Goal: Information Seeking & Learning: Learn about a topic

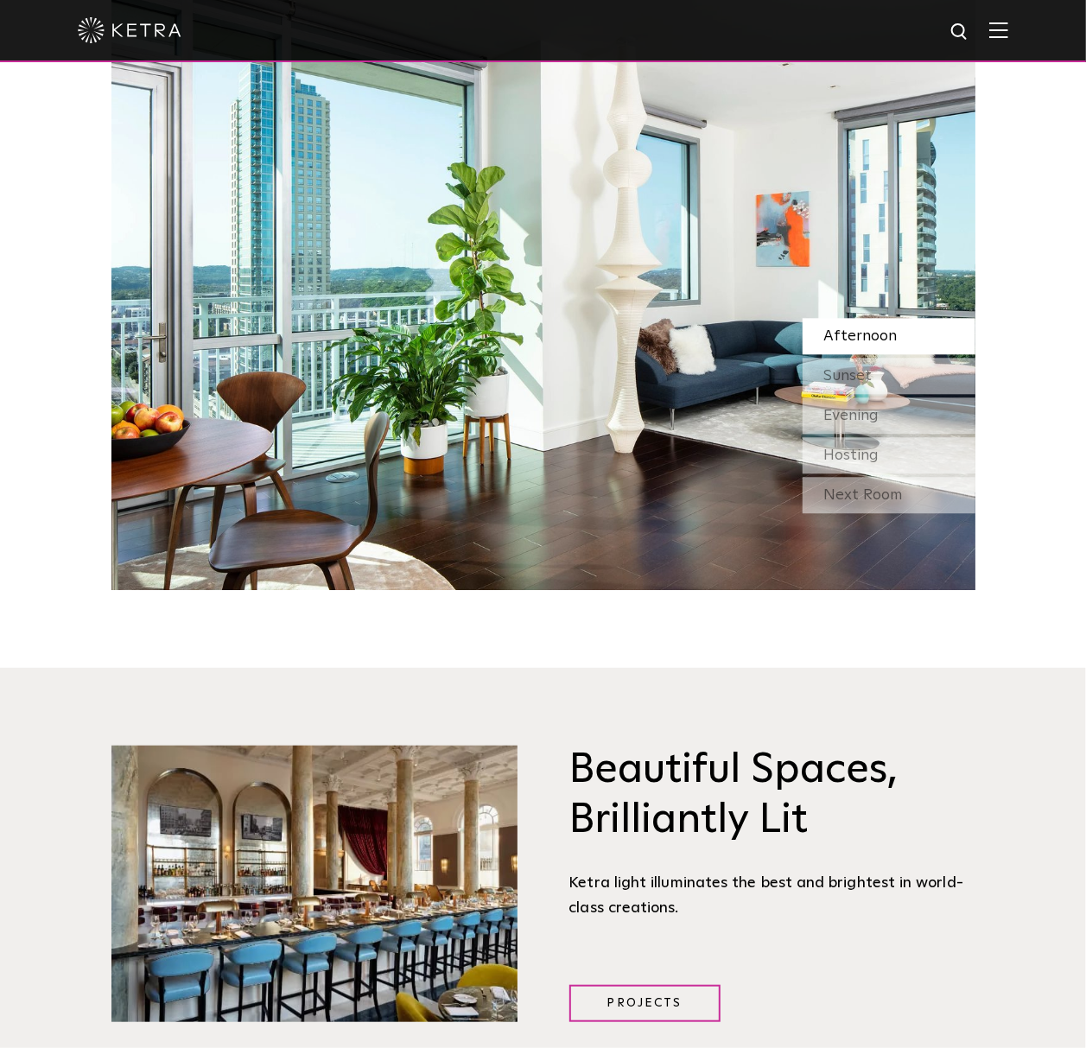
click at [925, 378] on div "Sunset" at bounding box center [889, 376] width 173 height 36
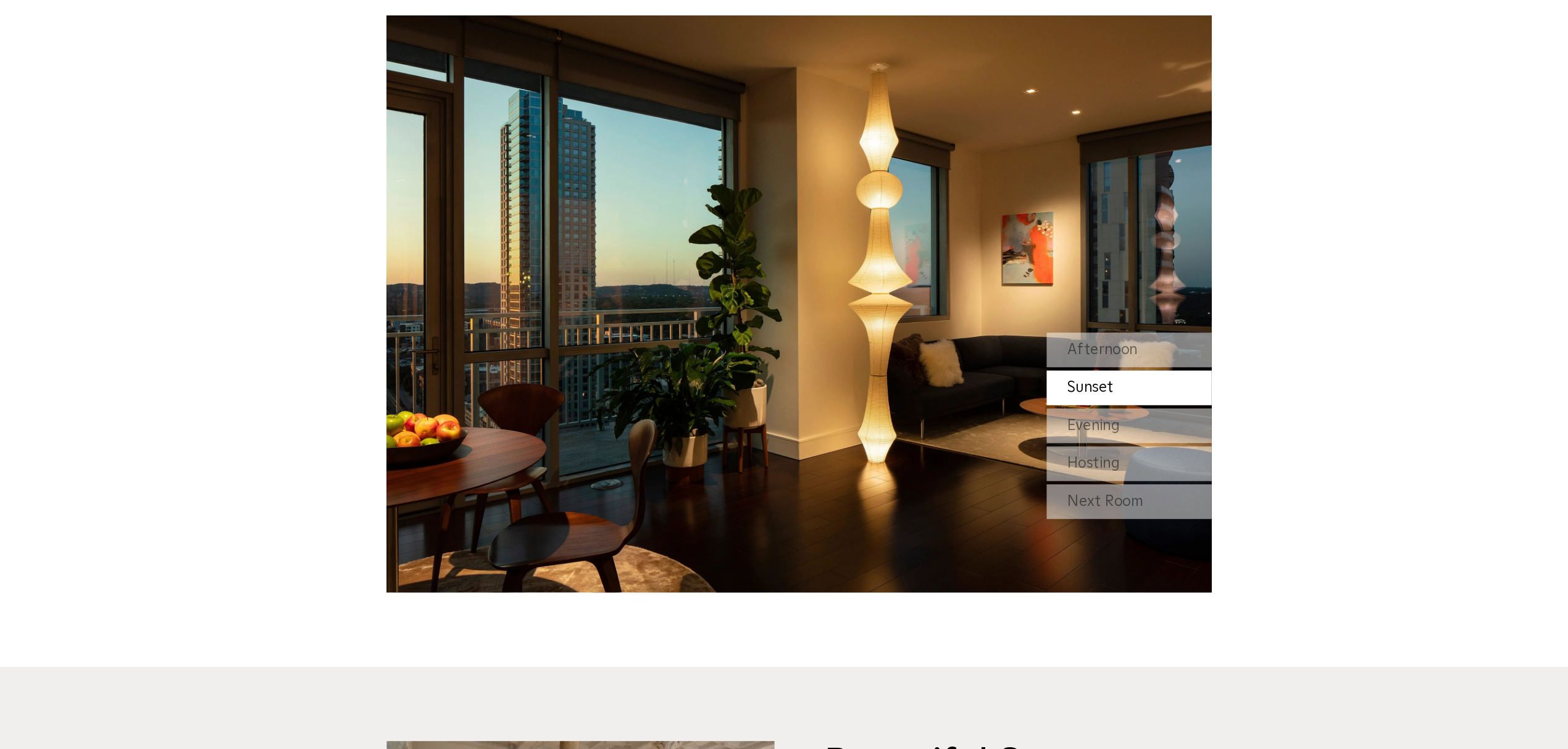
scroll to position [1252, 0]
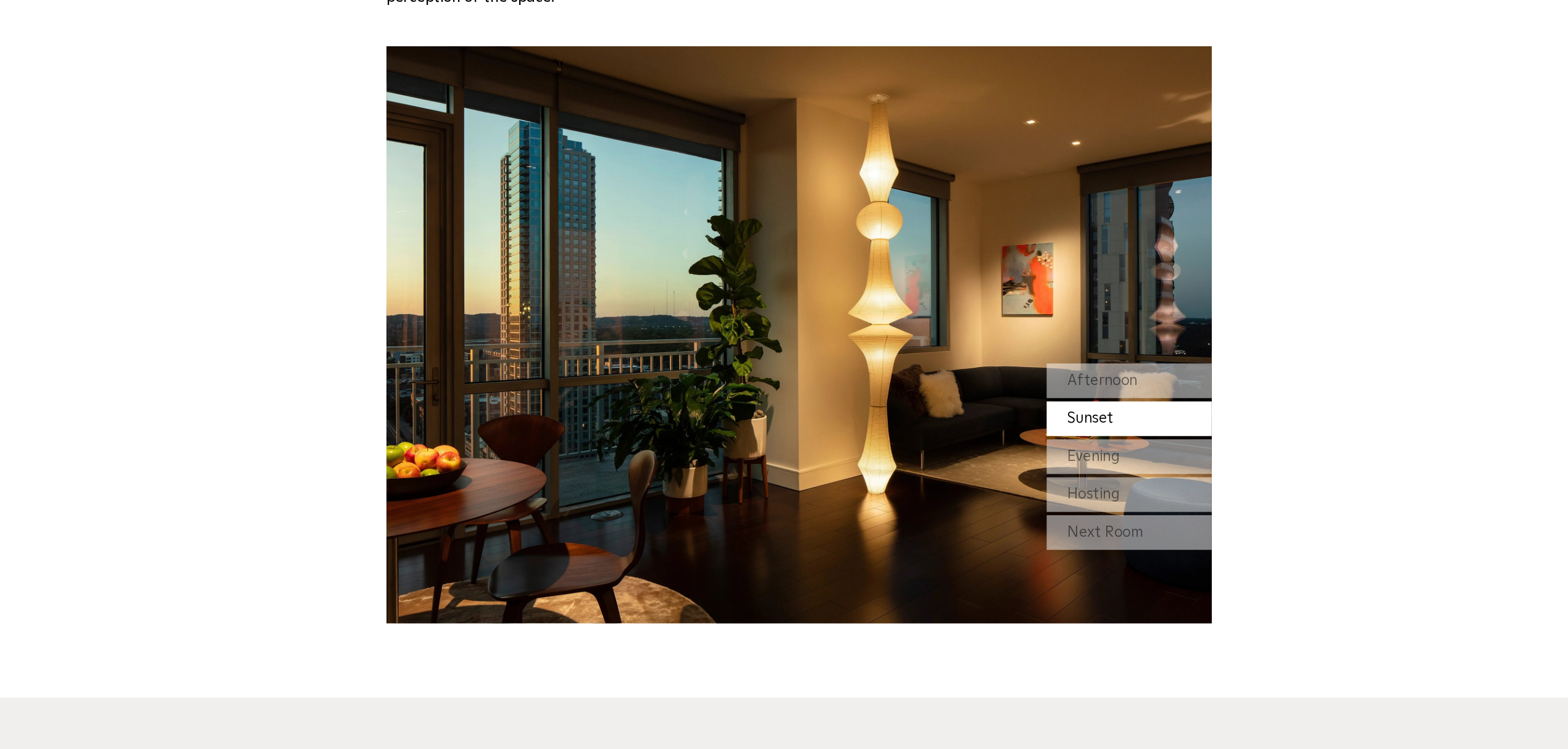
click at [775, 355] on span "Afternoon" at bounding box center [1010, 354] width 52 height 11
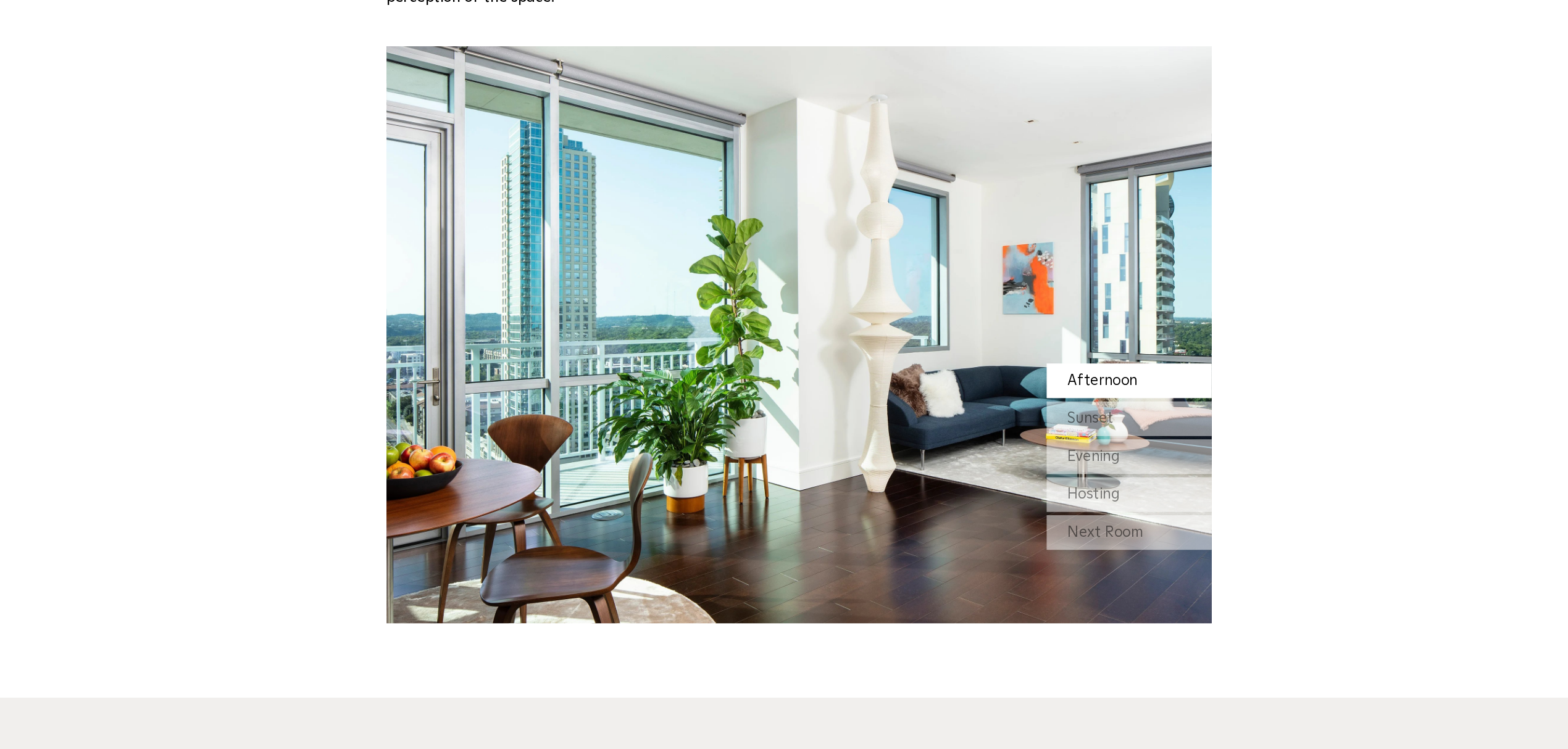
click at [775, 385] on div "Sunset" at bounding box center [1031, 383] width 124 height 26
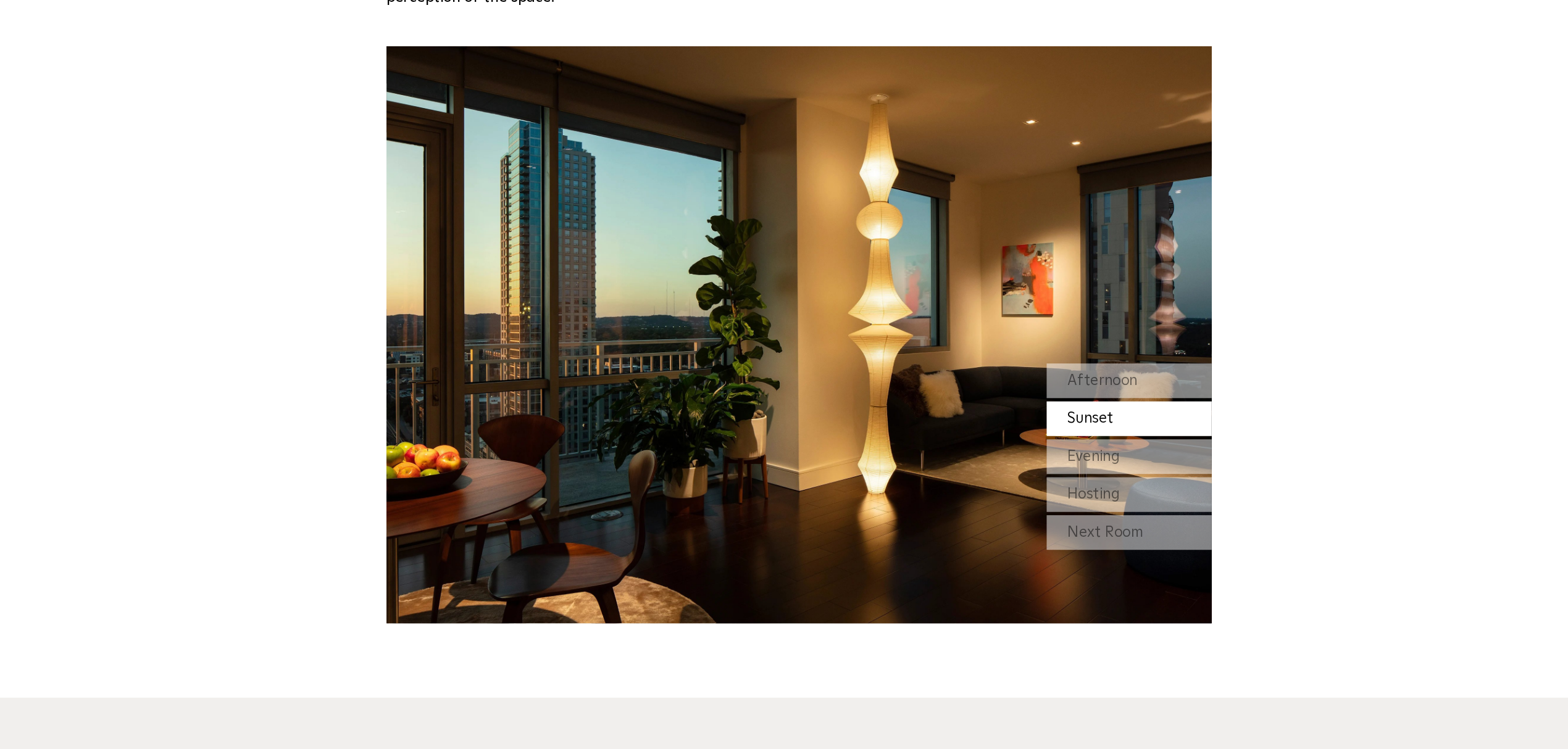
click at [775, 414] on div "Evening" at bounding box center [1031, 411] width 124 height 26
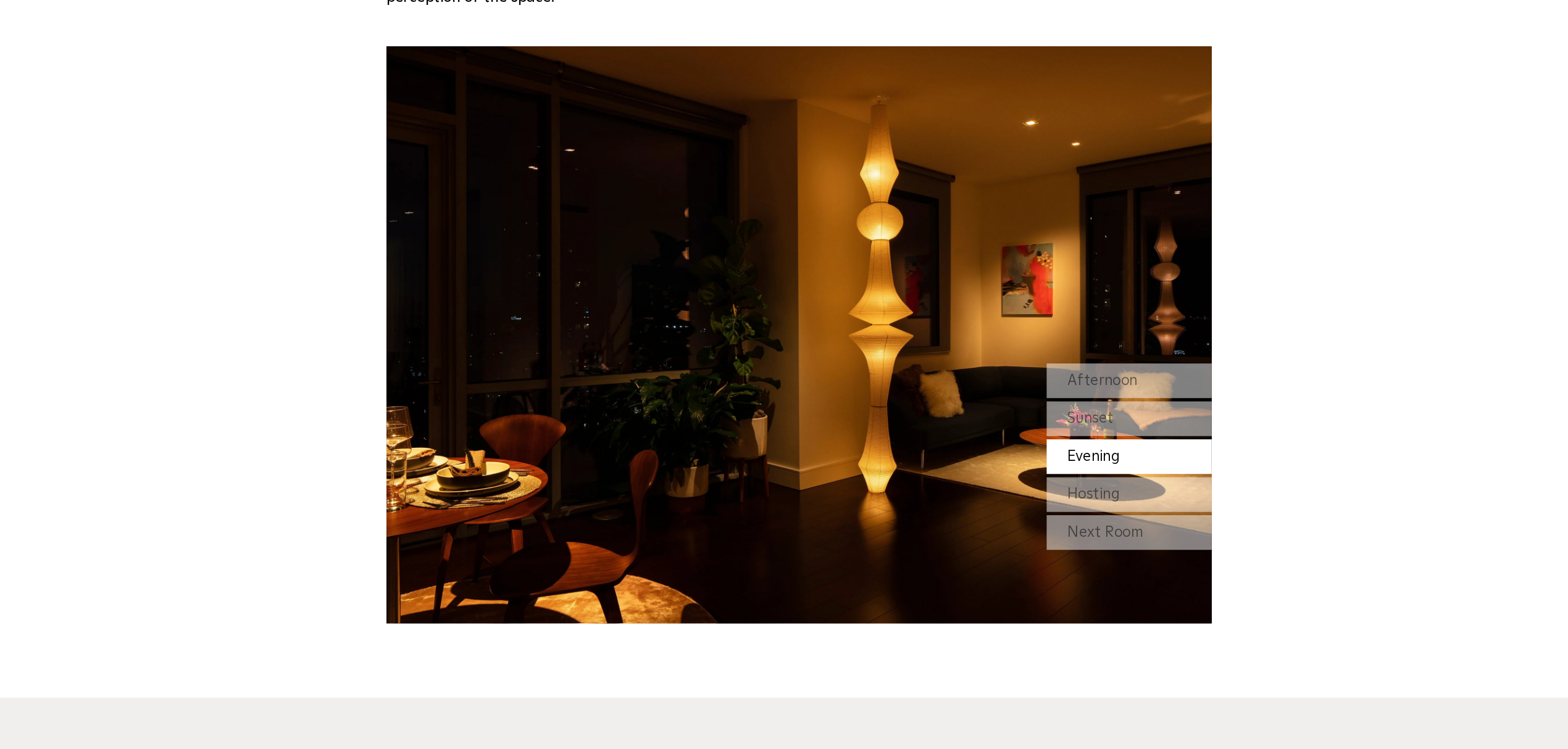
click at [775, 441] on div "Hosting" at bounding box center [1031, 439] width 124 height 26
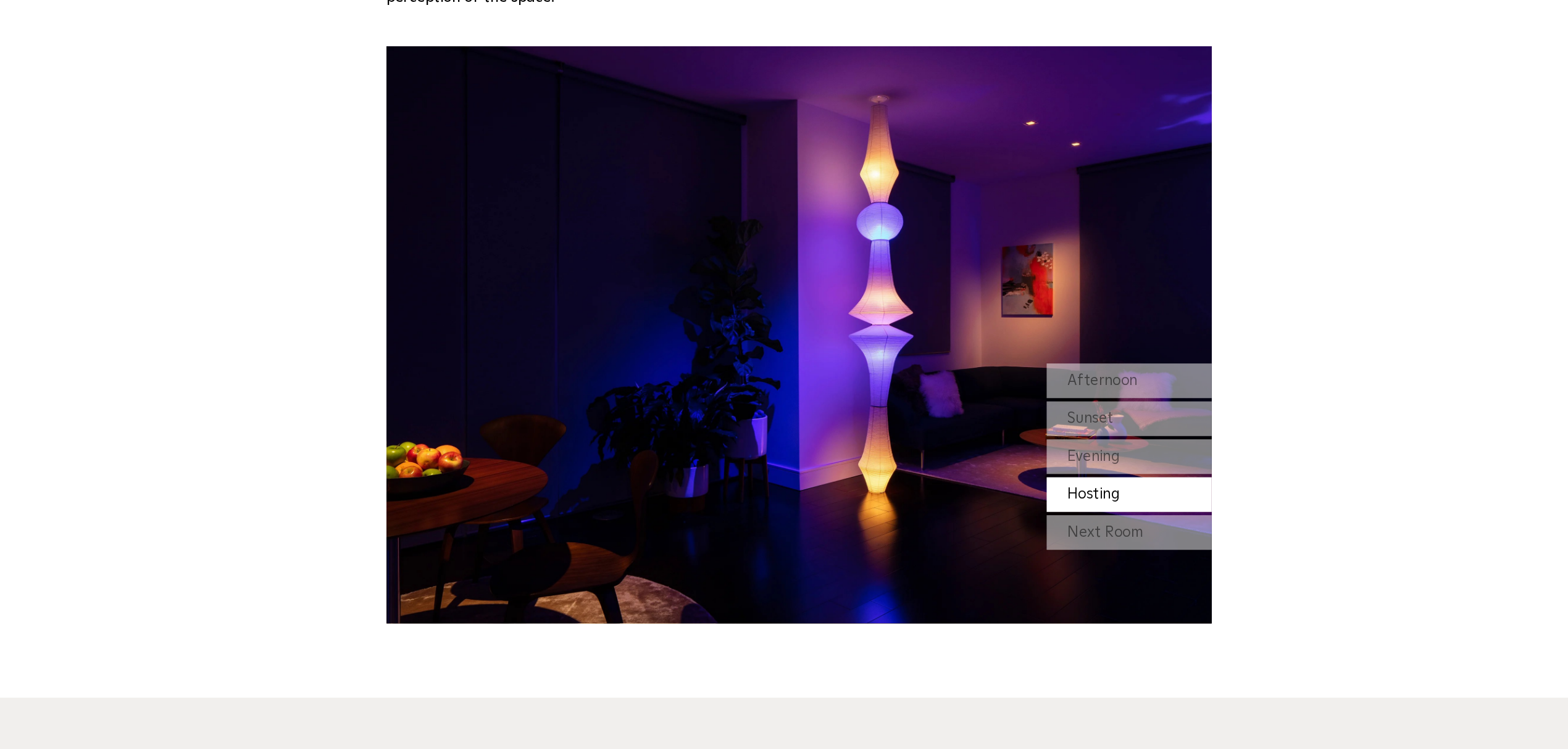
click at [775, 466] on div "Next Room" at bounding box center [1031, 468] width 124 height 26
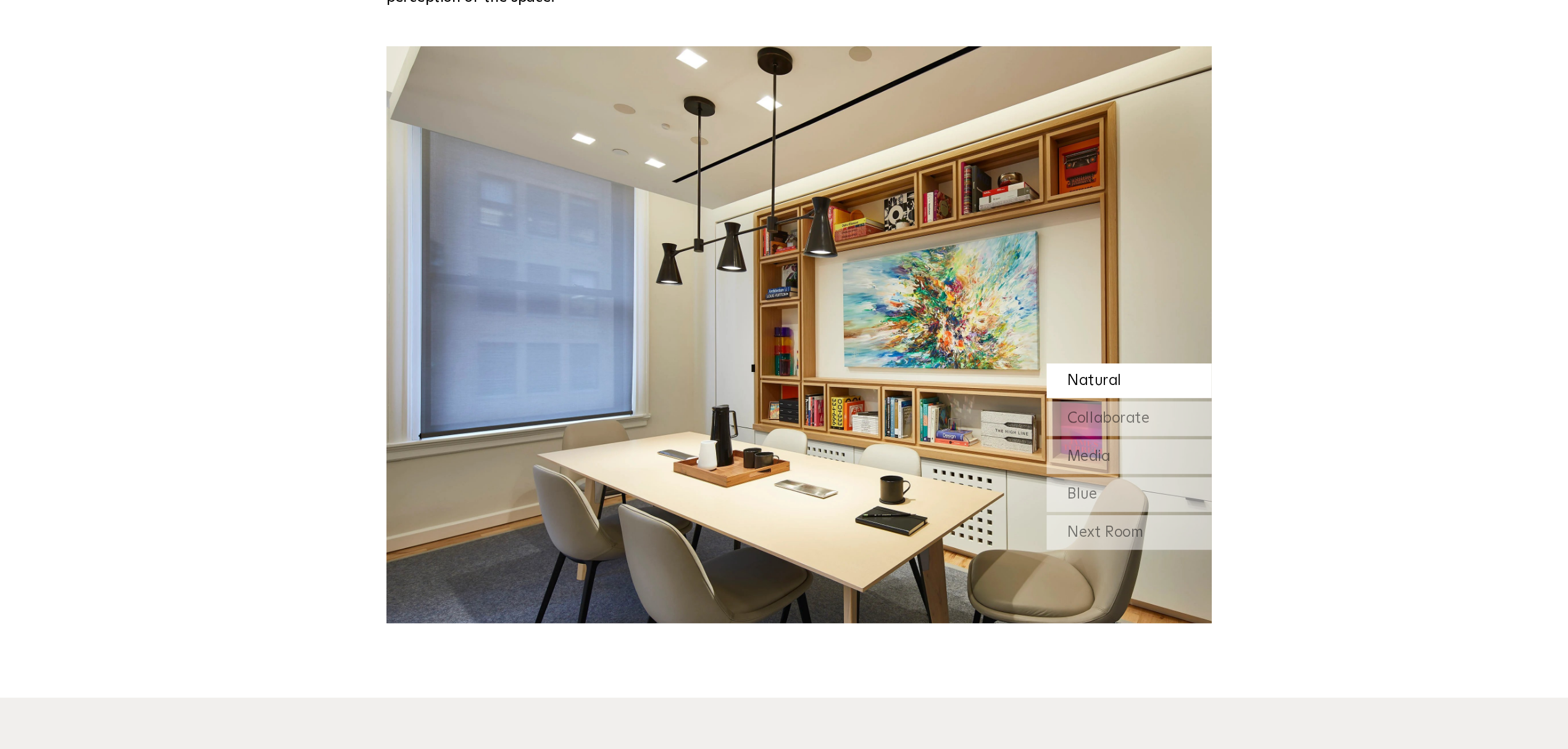
click at [775, 386] on span "Collaborate" at bounding box center [1015, 383] width 61 height 11
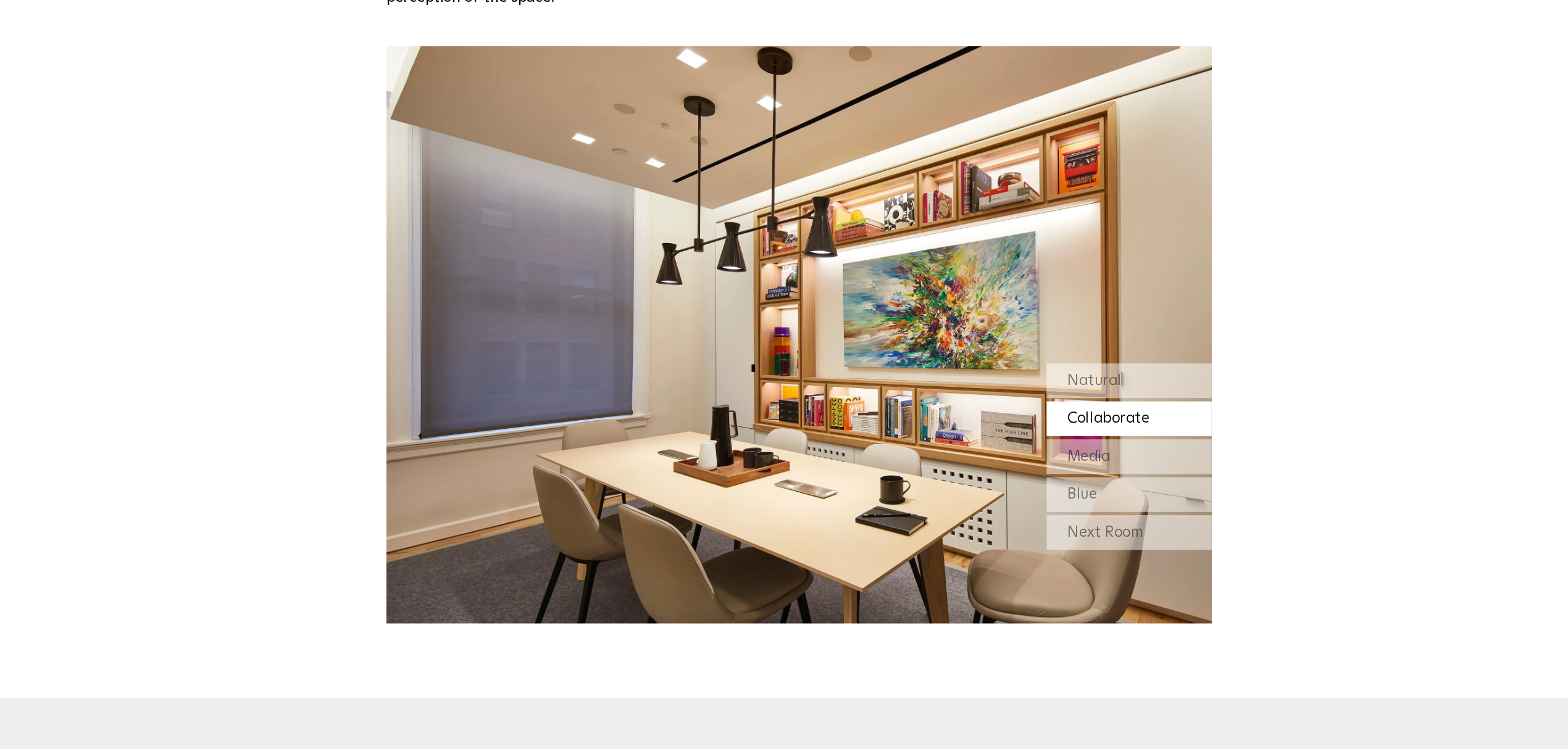
click at [775, 410] on div "Media" at bounding box center [1031, 411] width 124 height 26
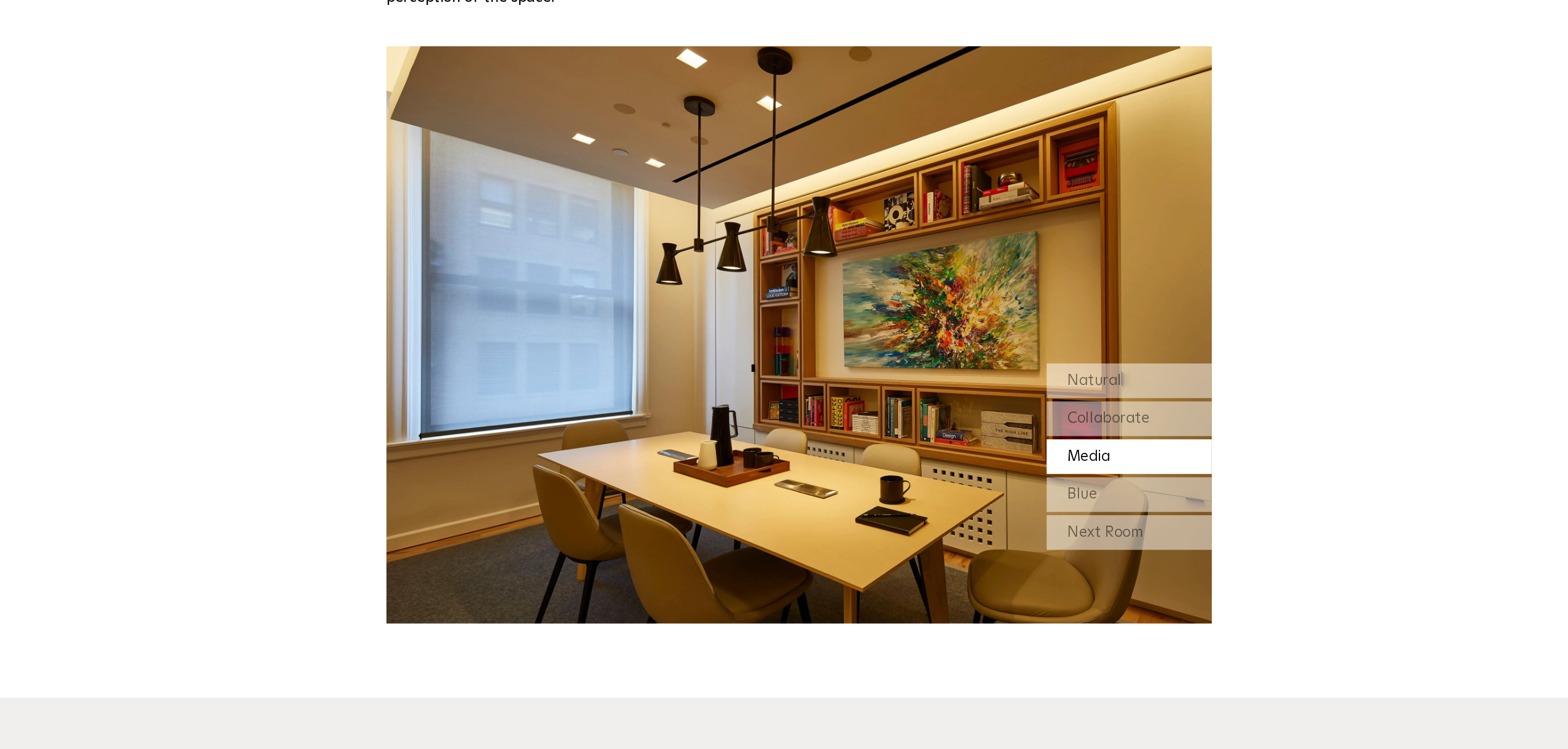
click at [775, 447] on div "Blue" at bounding box center [1031, 439] width 124 height 26
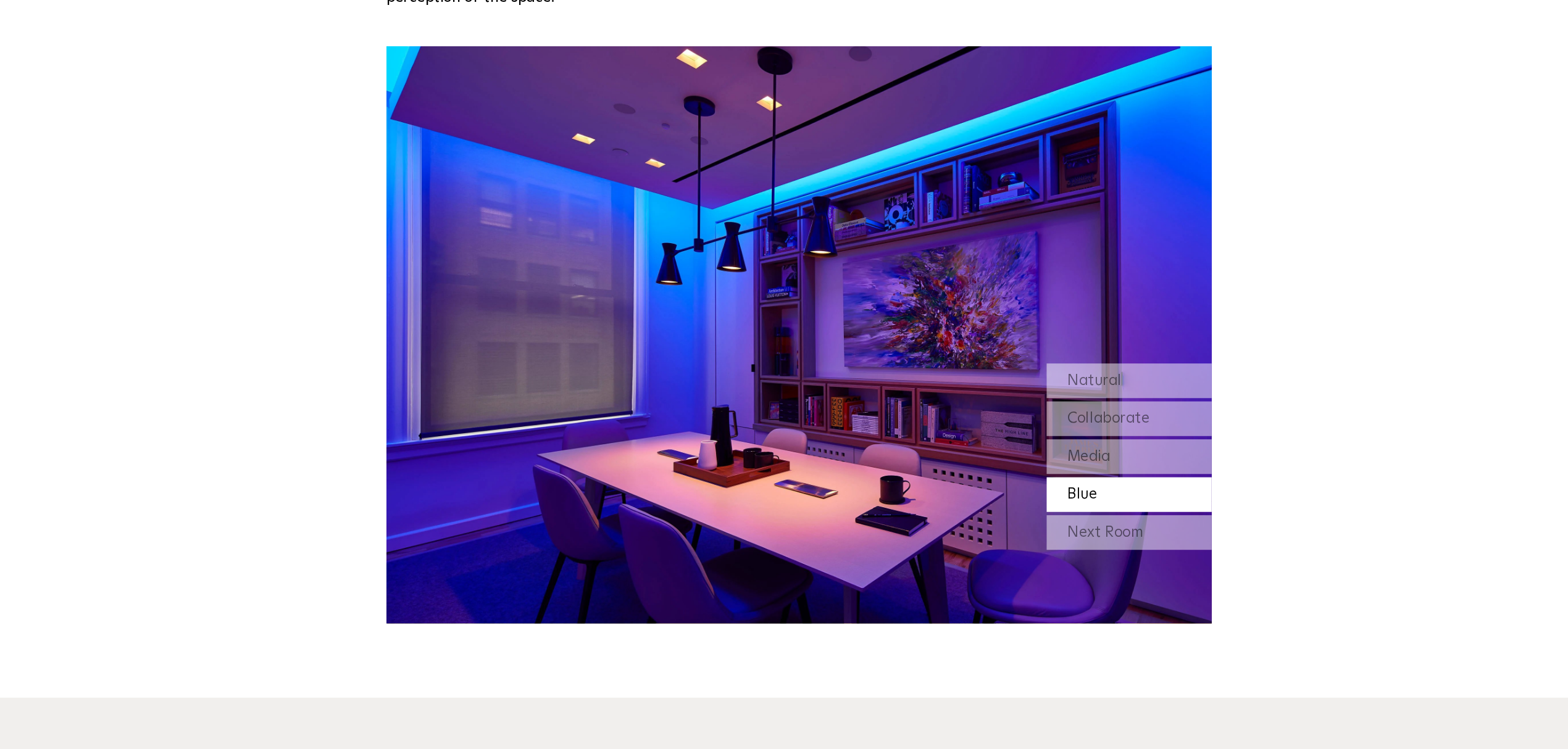
click at [775, 464] on div "Next Room" at bounding box center [1031, 468] width 124 height 26
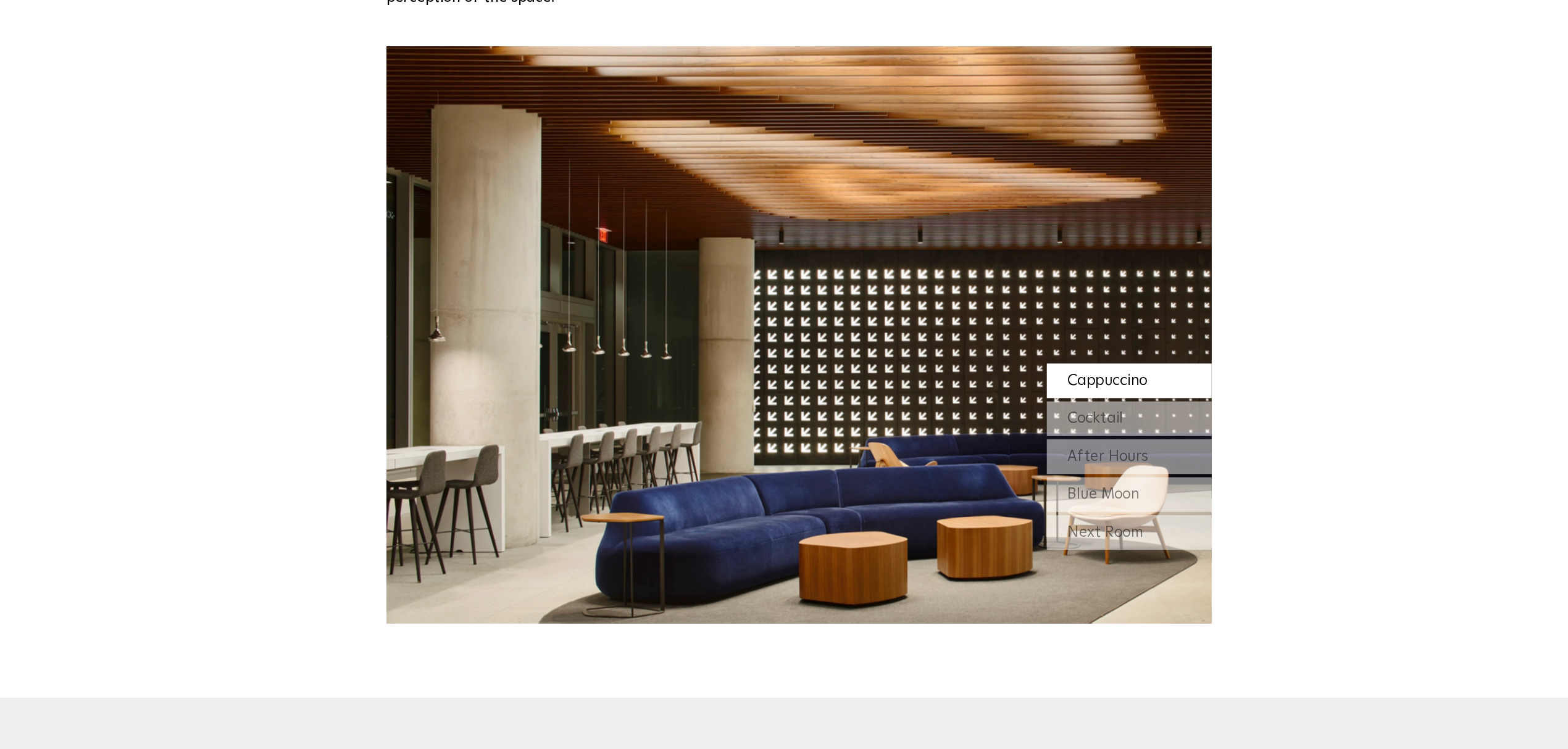
click at [775, 466] on div "Next Room" at bounding box center [1031, 468] width 124 height 26
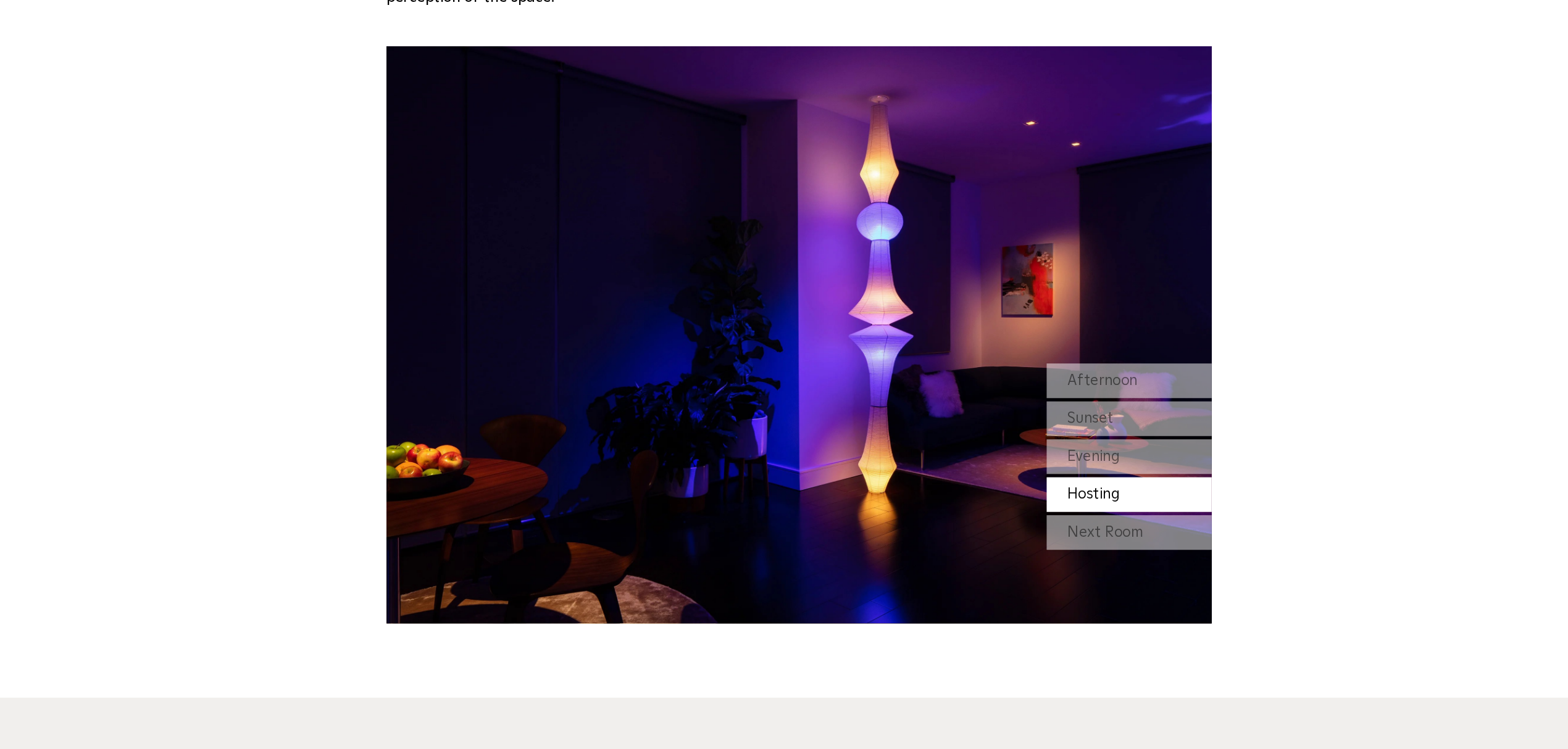
click at [775, 468] on div "Next Room" at bounding box center [1031, 468] width 124 height 26
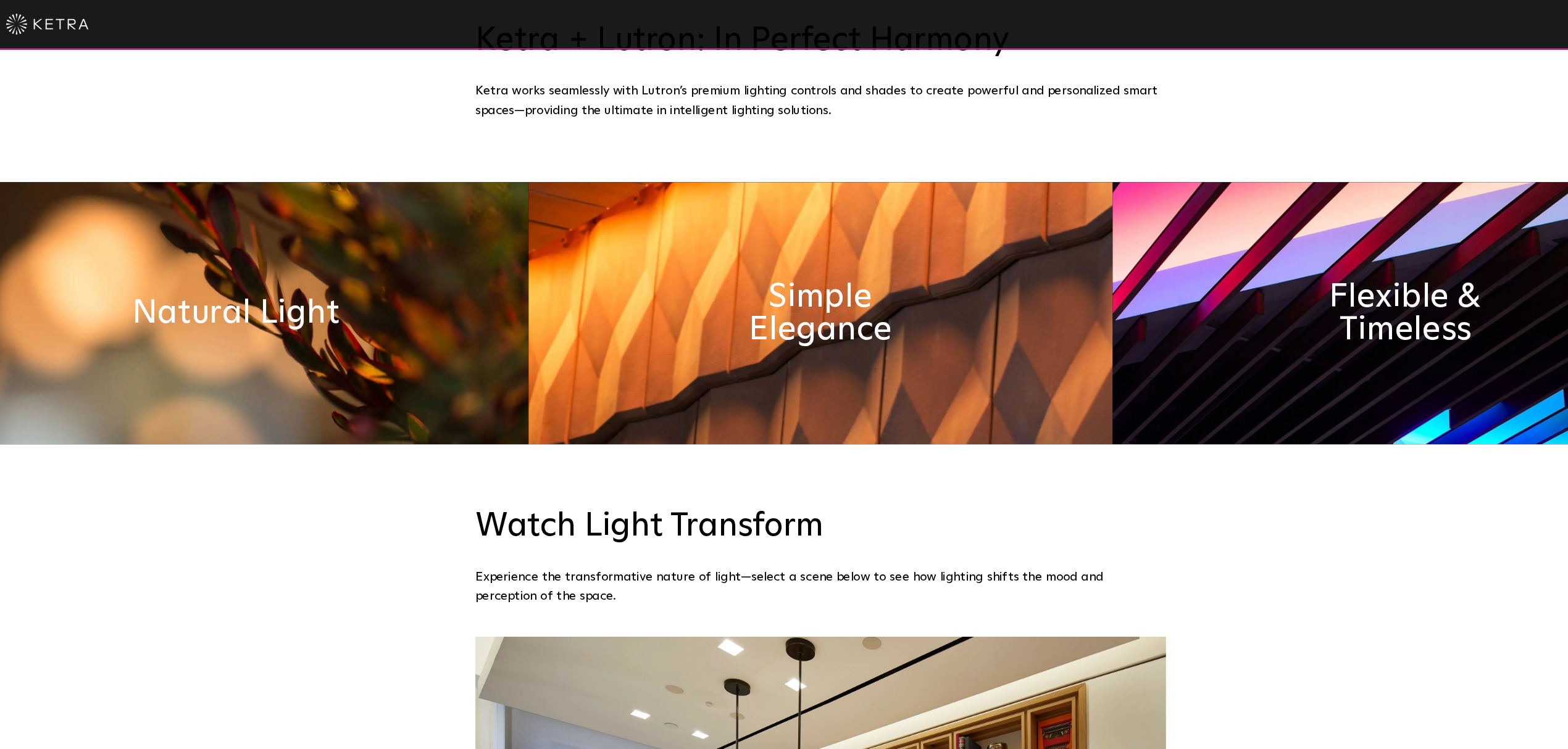
scroll to position [0, 0]
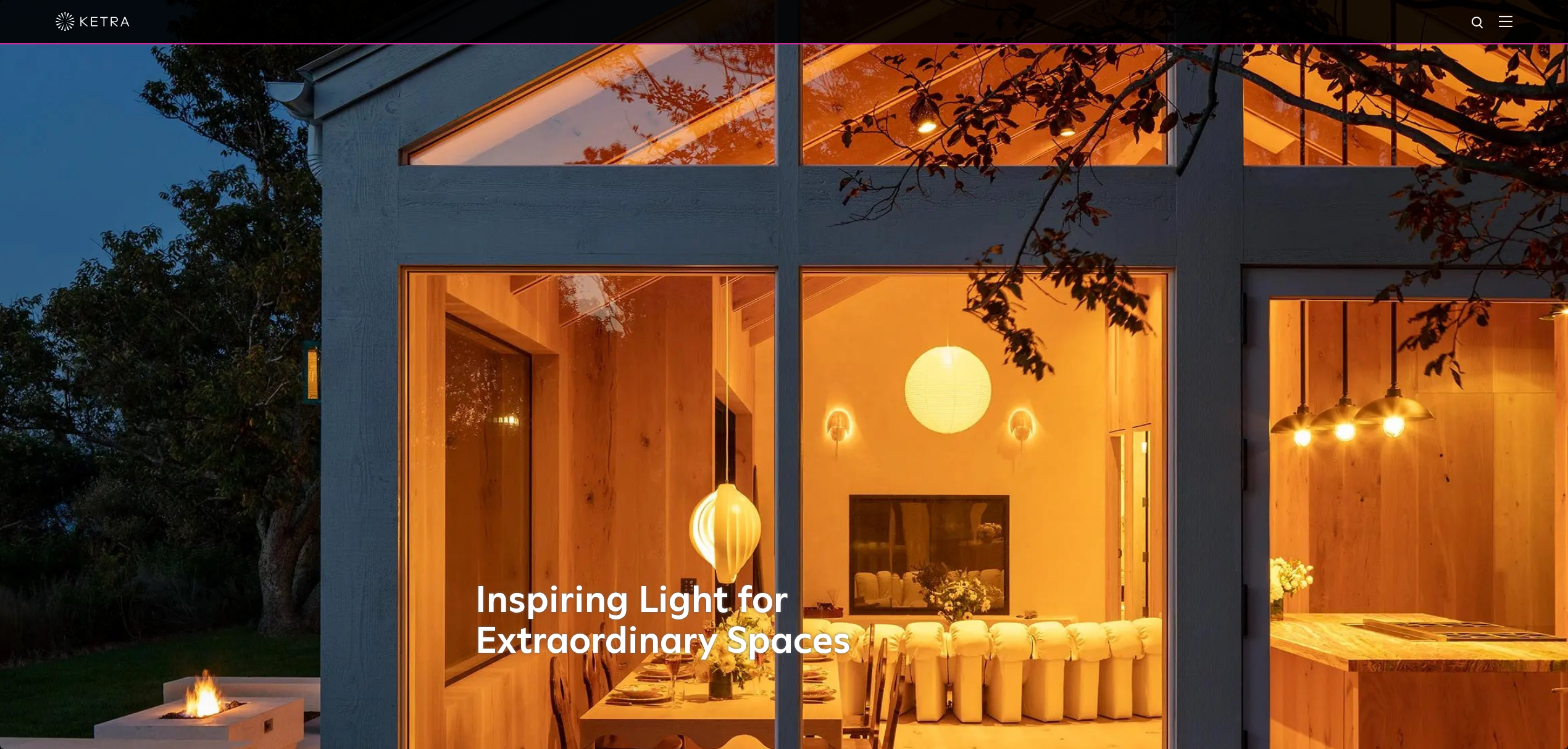
click at [775, 16] on div at bounding box center [784, 22] width 1568 height 44
click at [775, 16] on img at bounding box center [1505, 21] width 14 height 11
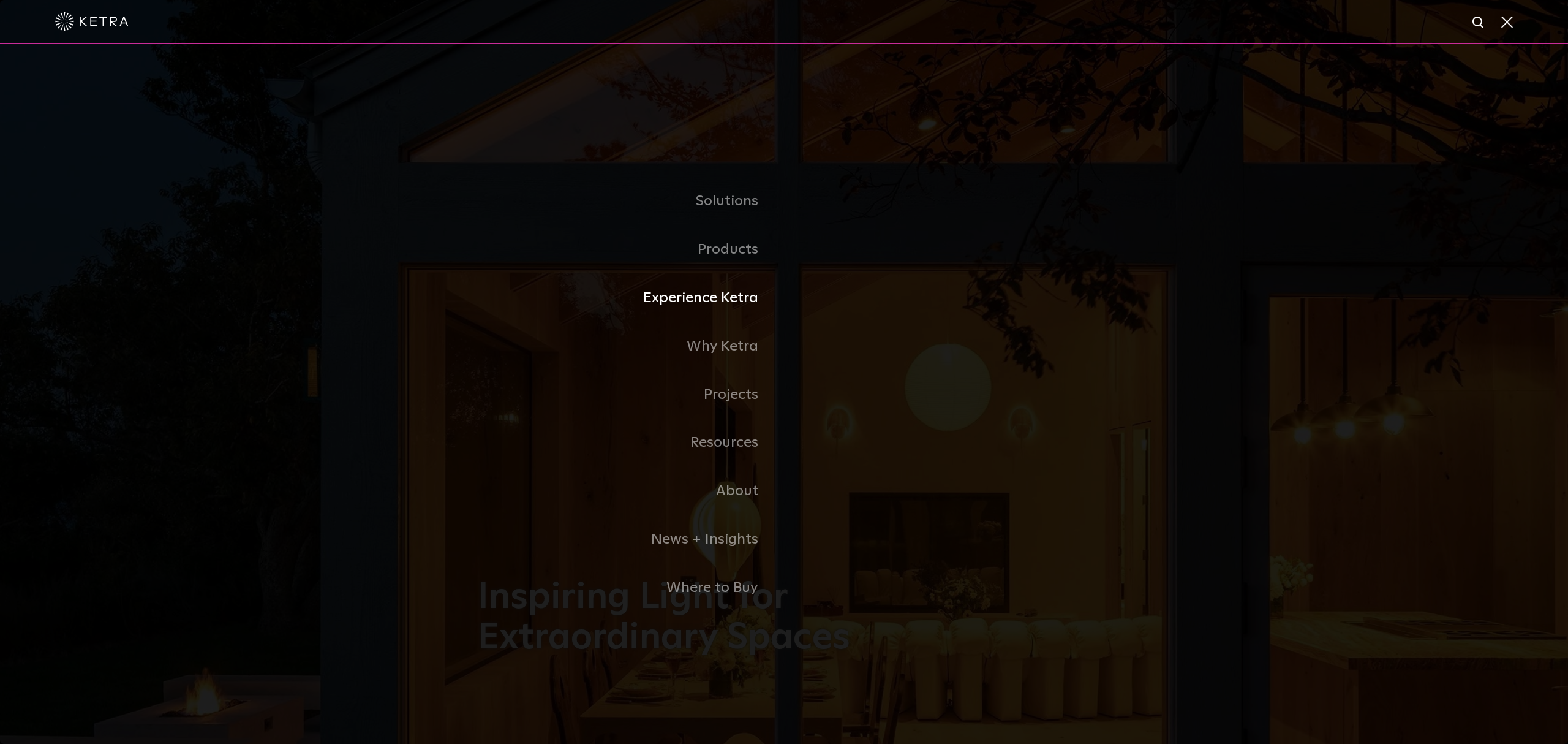
click at [683, 292] on link "Experience Ketra" at bounding box center [631, 298] width 306 height 48
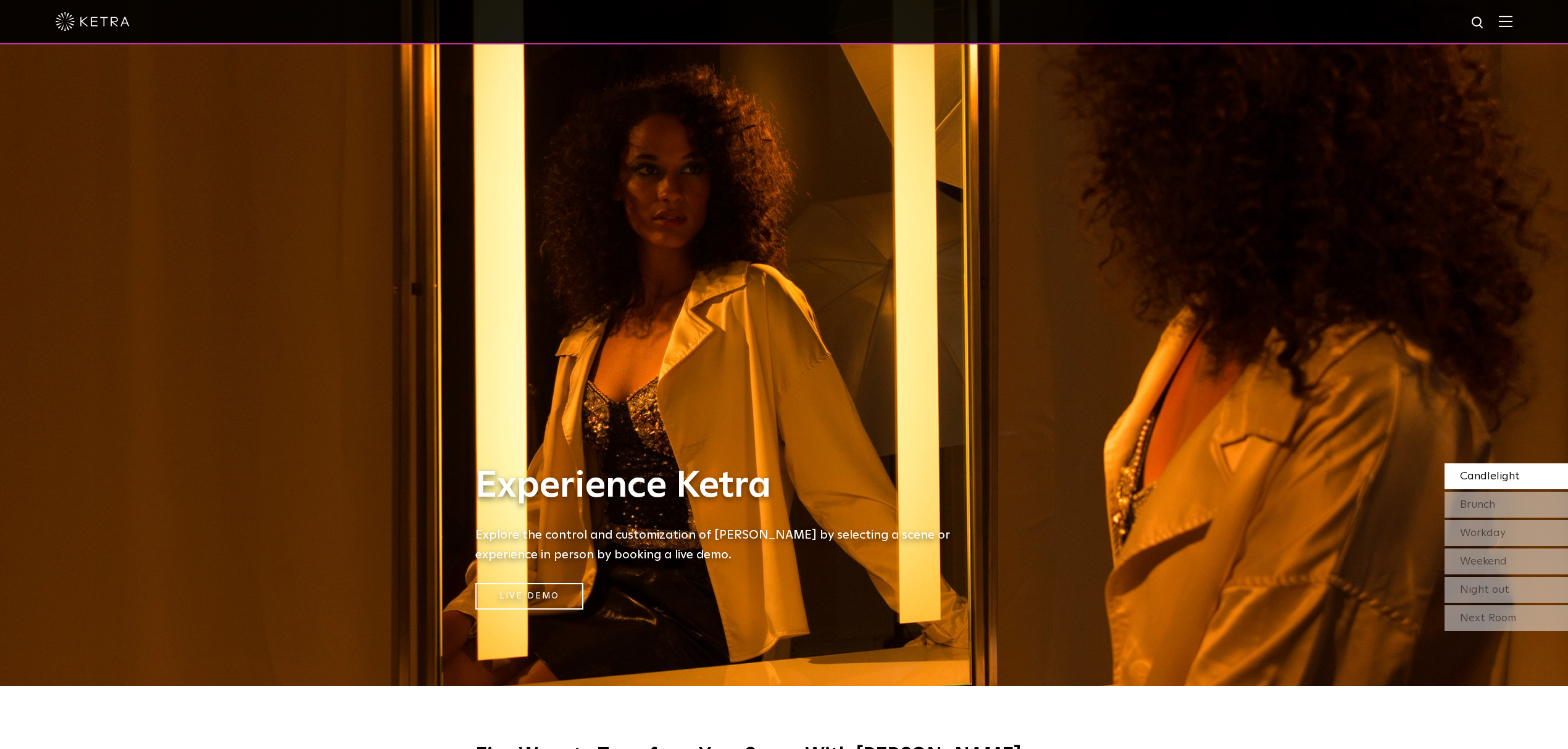
scroll to position [62, 0]
click at [1488, 620] on div "Next Room" at bounding box center [1506, 619] width 124 height 26
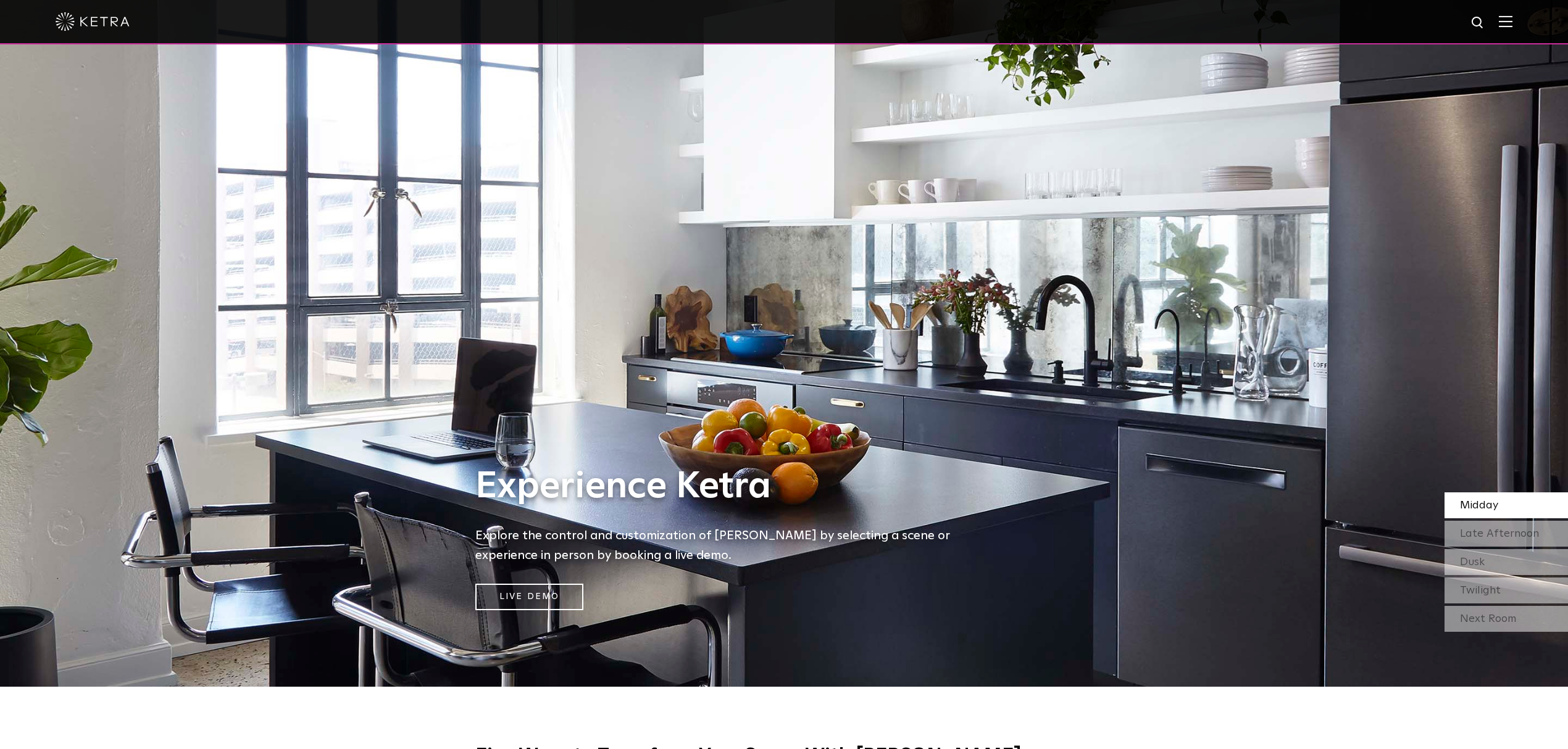
click at [1487, 618] on div "Next Room" at bounding box center [1506, 619] width 124 height 26
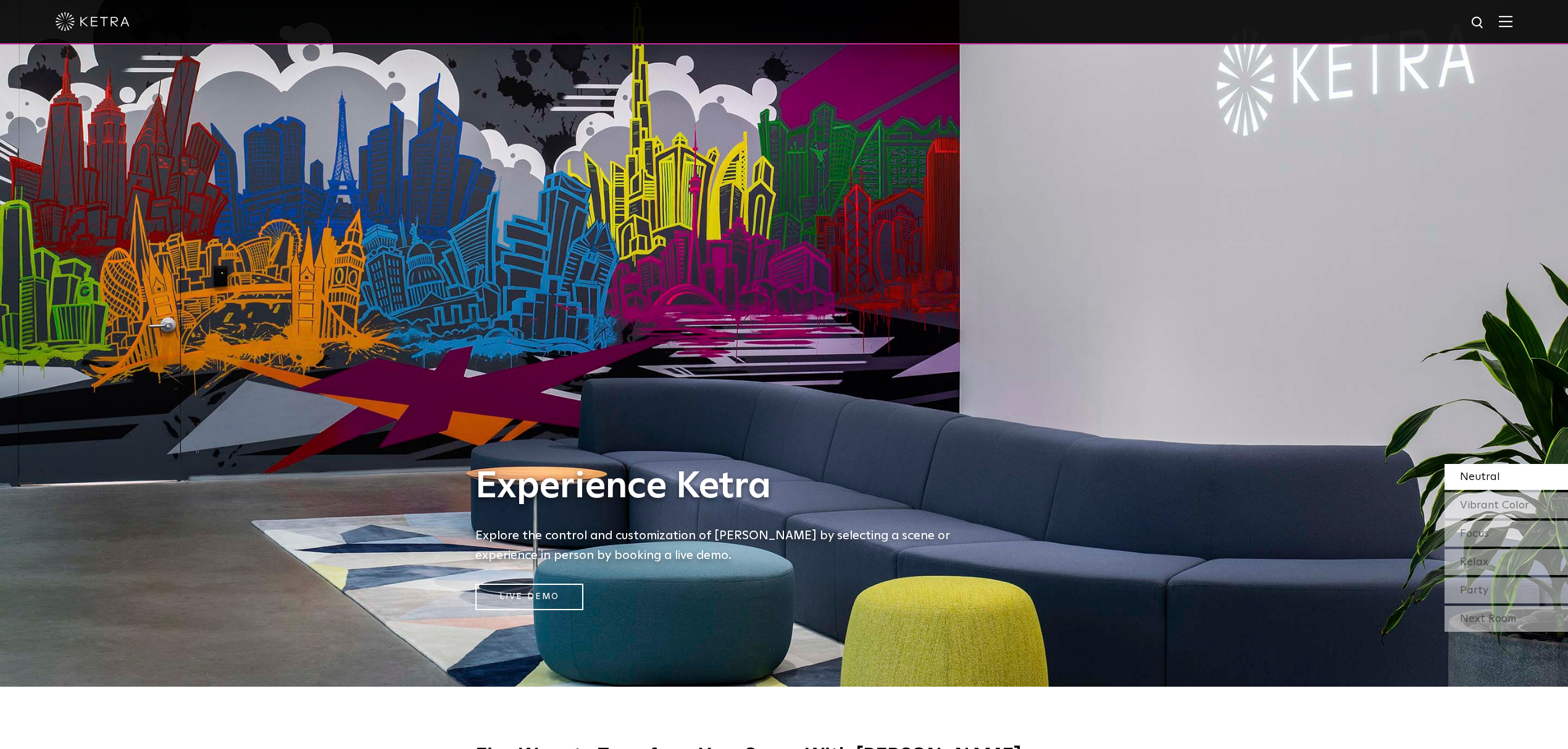
click at [1487, 618] on div "Next Room" at bounding box center [1506, 619] width 124 height 26
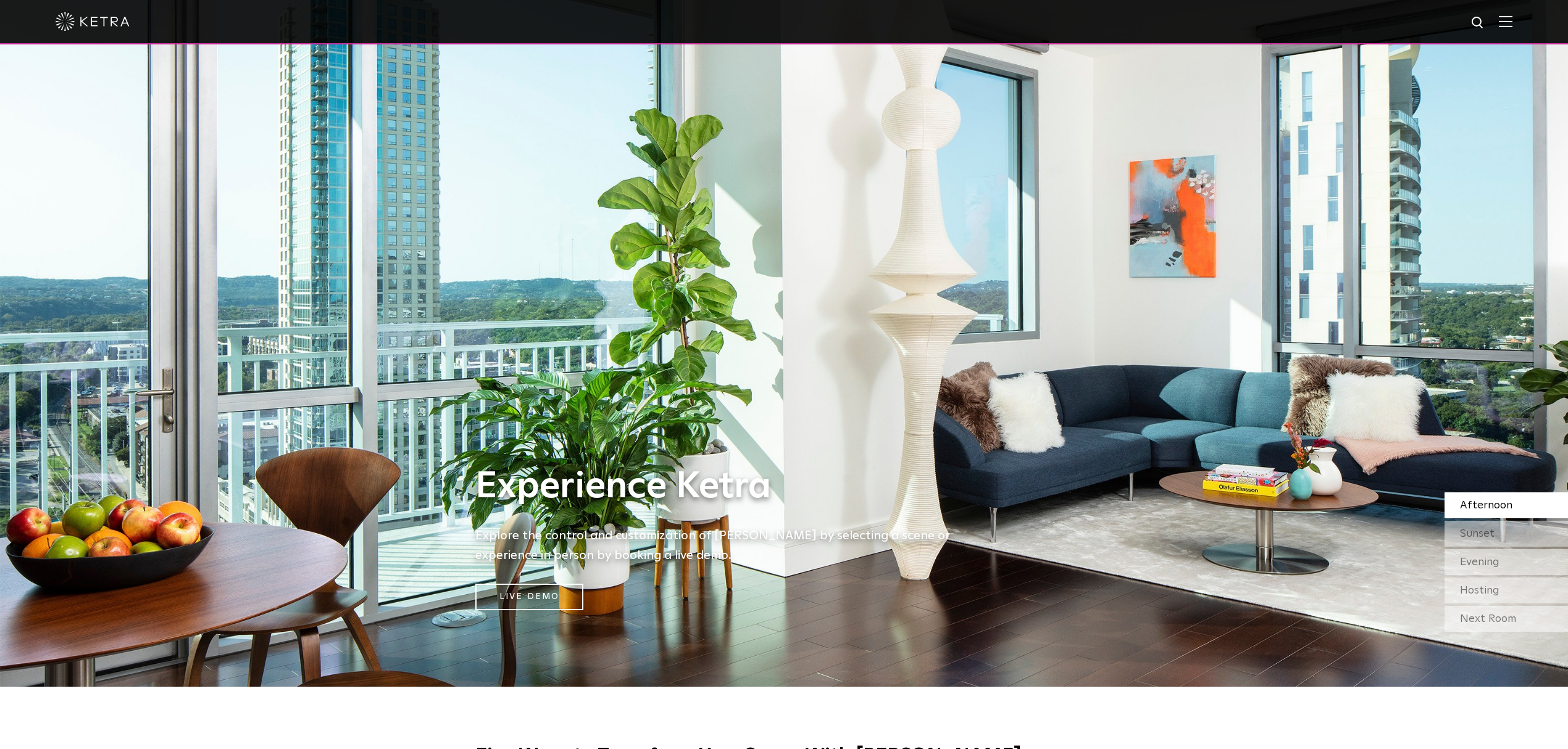
click at [1492, 617] on div "Next Room" at bounding box center [1506, 619] width 124 height 26
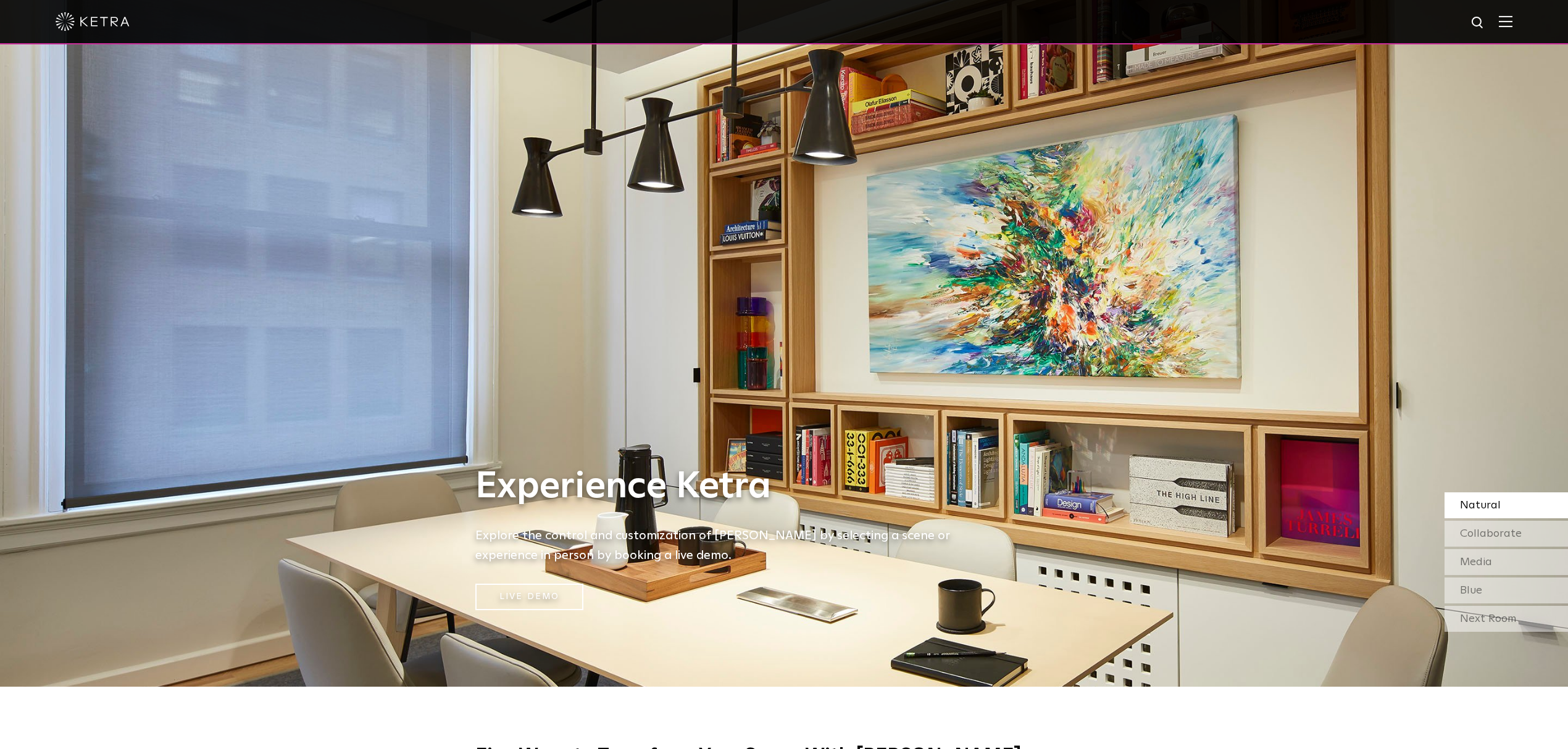
click at [1492, 617] on div "Next Room" at bounding box center [1506, 619] width 124 height 26
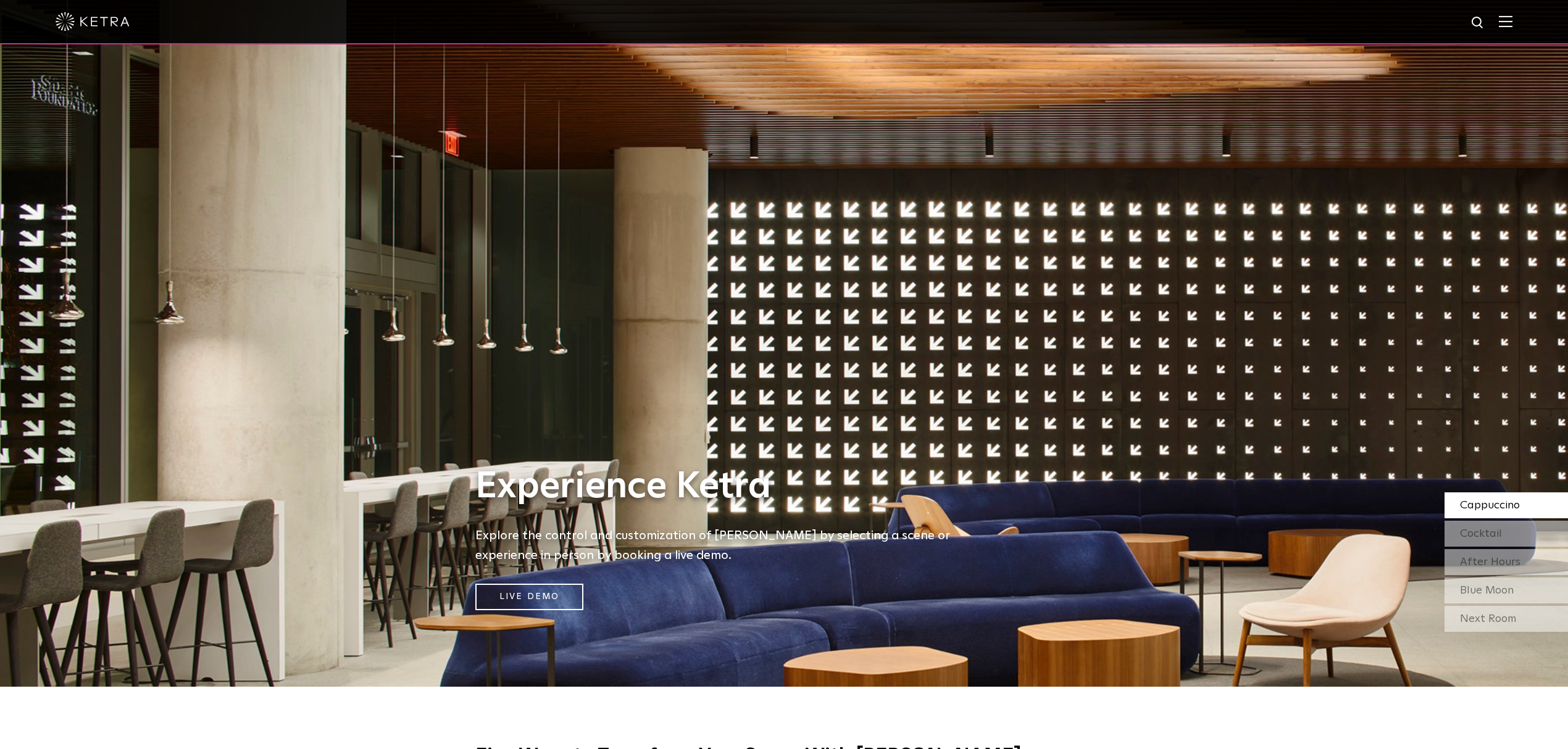
click at [1492, 617] on div "Next Room" at bounding box center [1506, 619] width 124 height 26
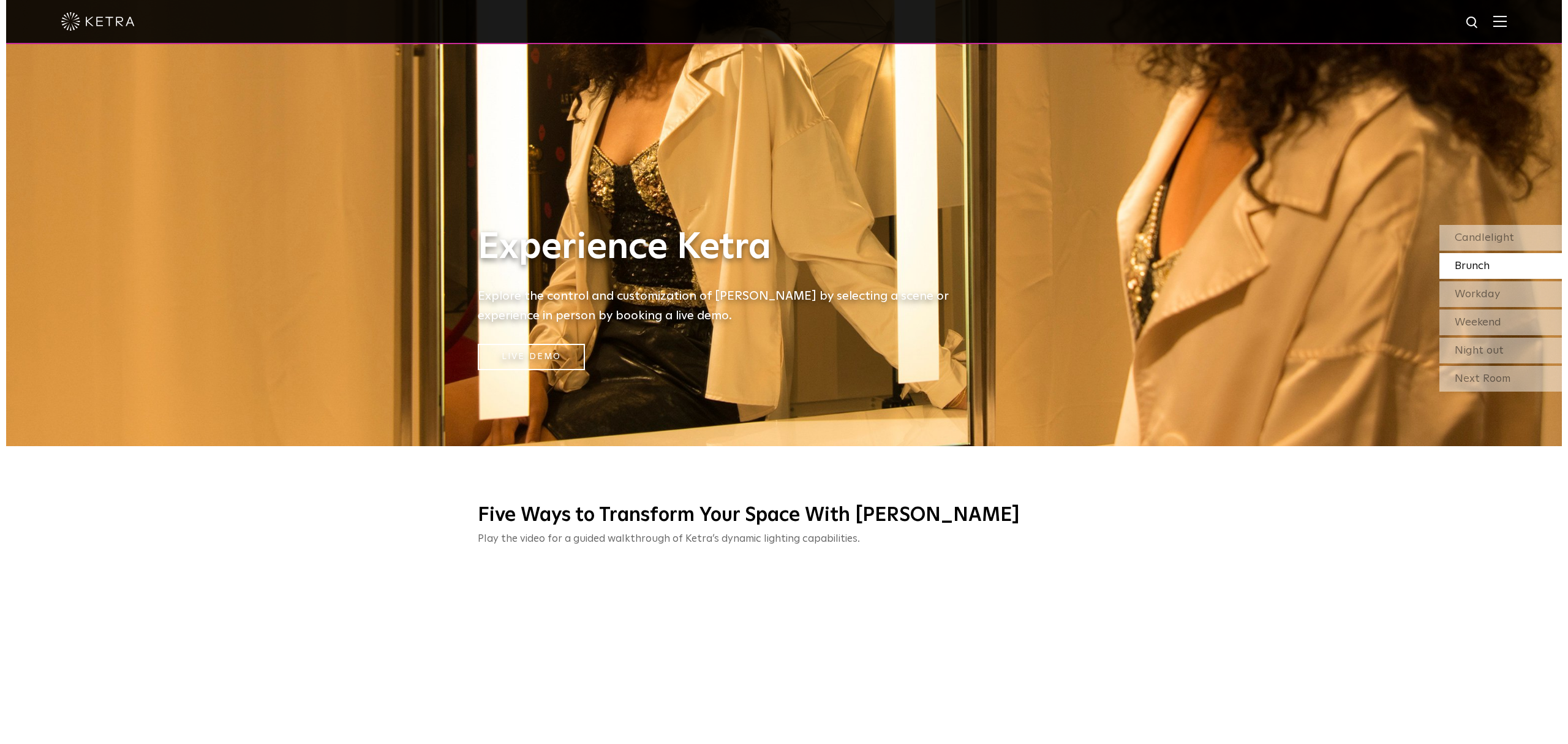
scroll to position [0, 0]
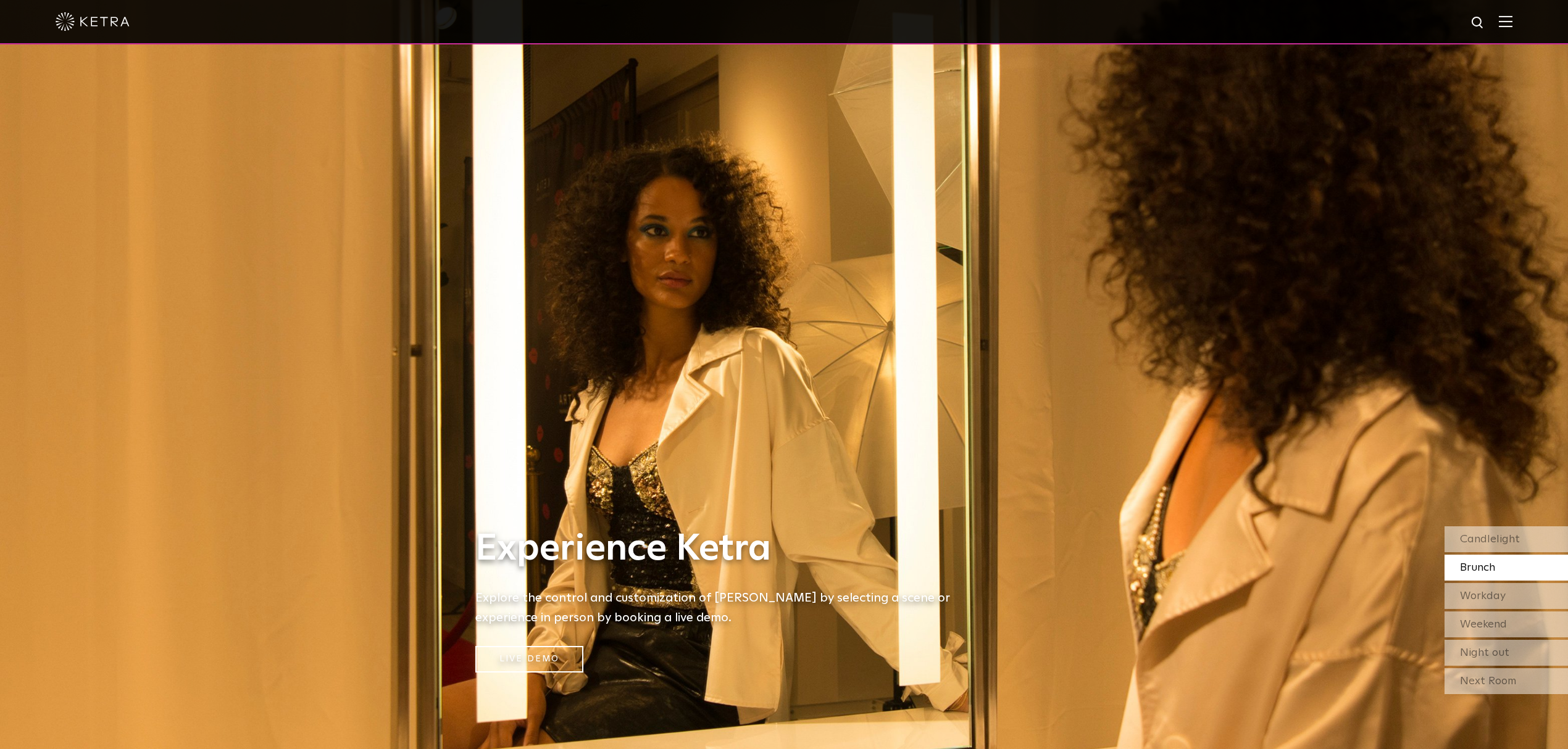
click at [1512, 16] on img at bounding box center [1505, 21] width 14 height 11
